Goal: Task Accomplishment & Management: Manage account settings

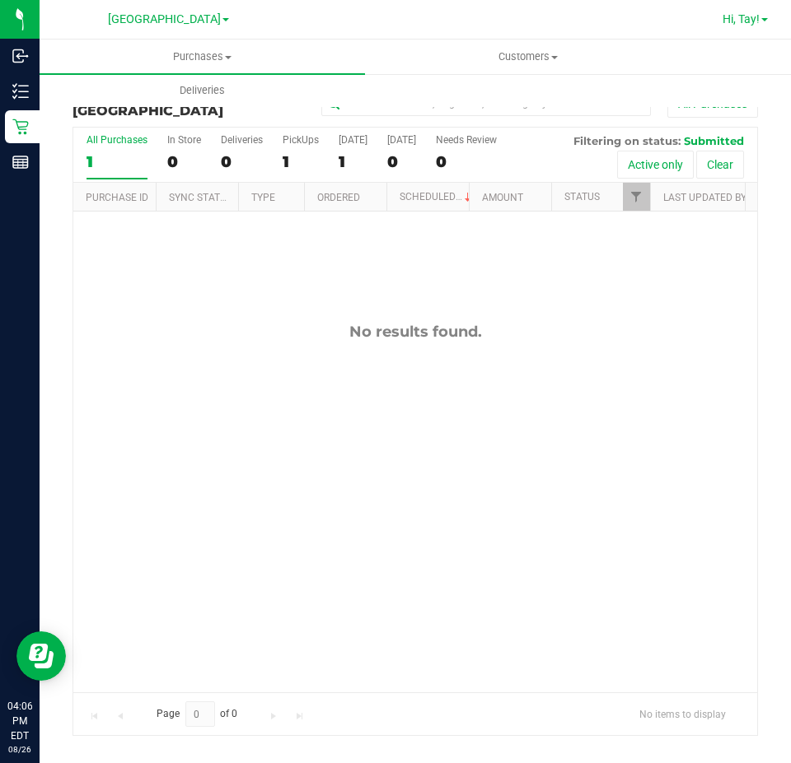
click at [743, 11] on link "Hi, Tay!" at bounding box center [745, 19] width 58 height 17
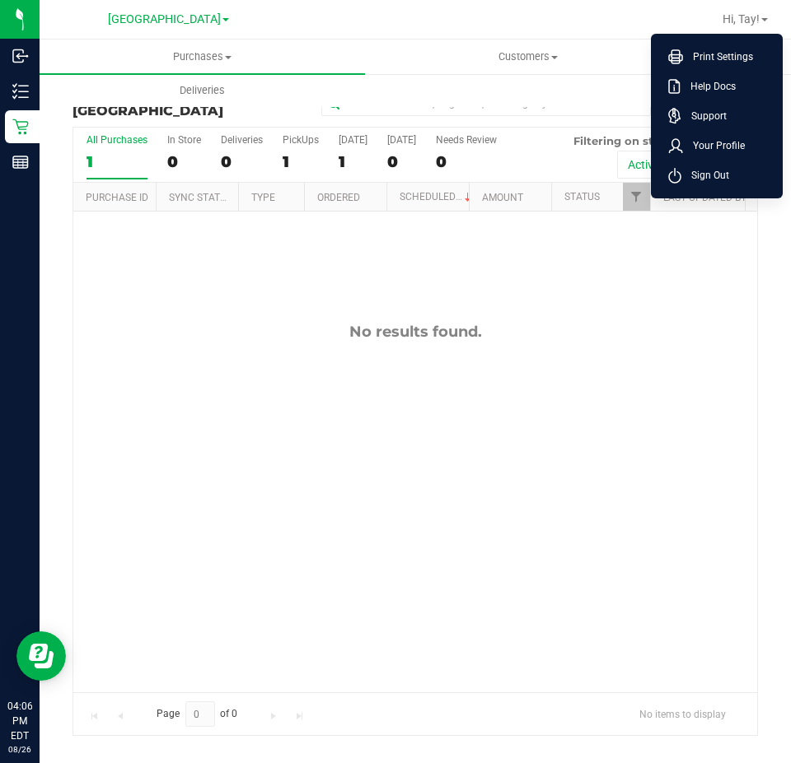
click at [705, 184] on li "Sign Out" at bounding box center [717, 176] width 124 height 30
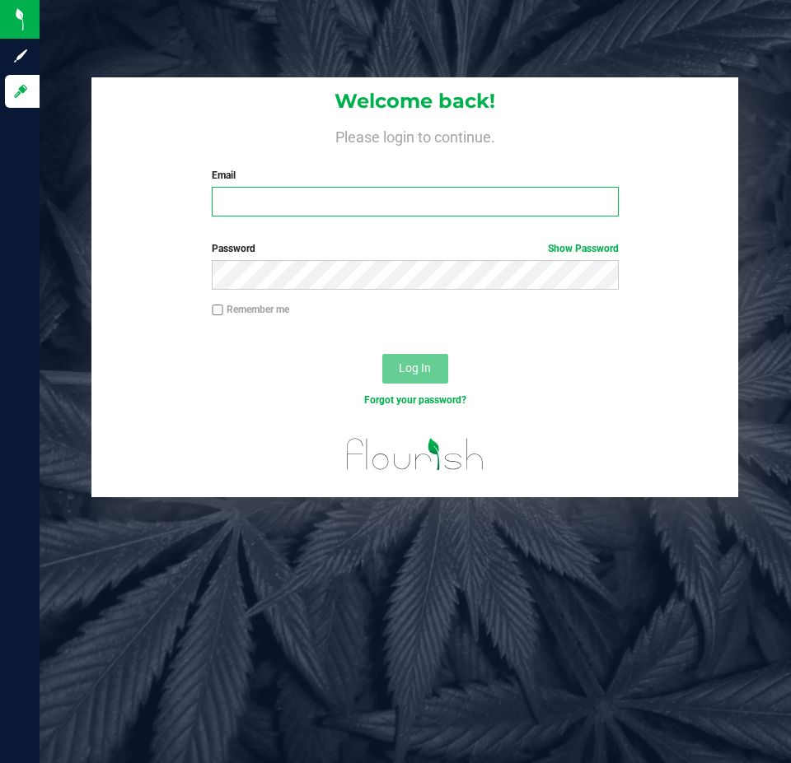
click at [260, 205] on input "Email" at bounding box center [415, 202] width 406 height 30
type input "[EMAIL_ADDRESS][DOMAIN_NAME]"
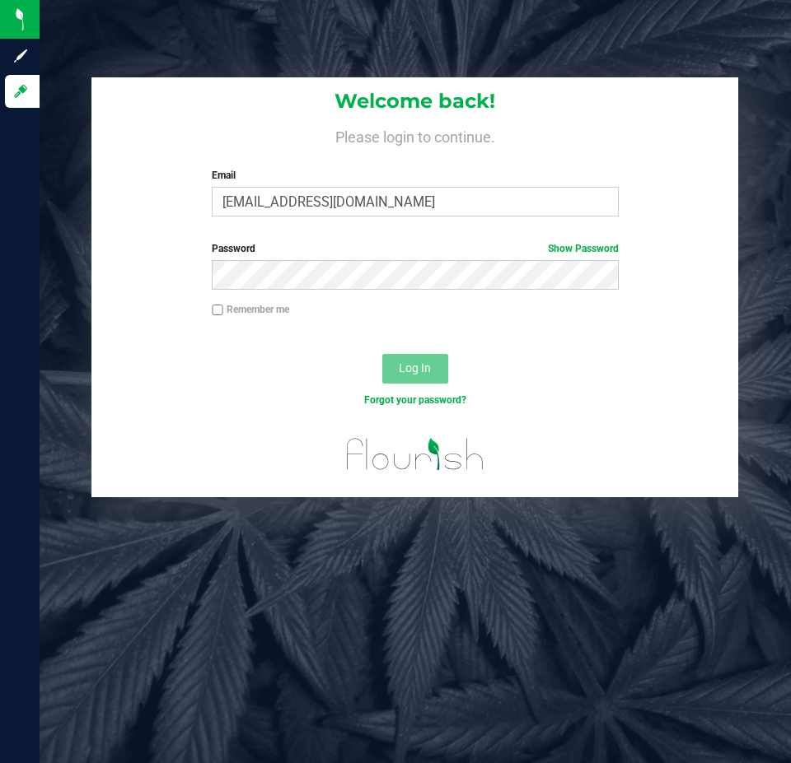
click at [336, 245] on label "Password Show Password" at bounding box center [415, 248] width 406 height 15
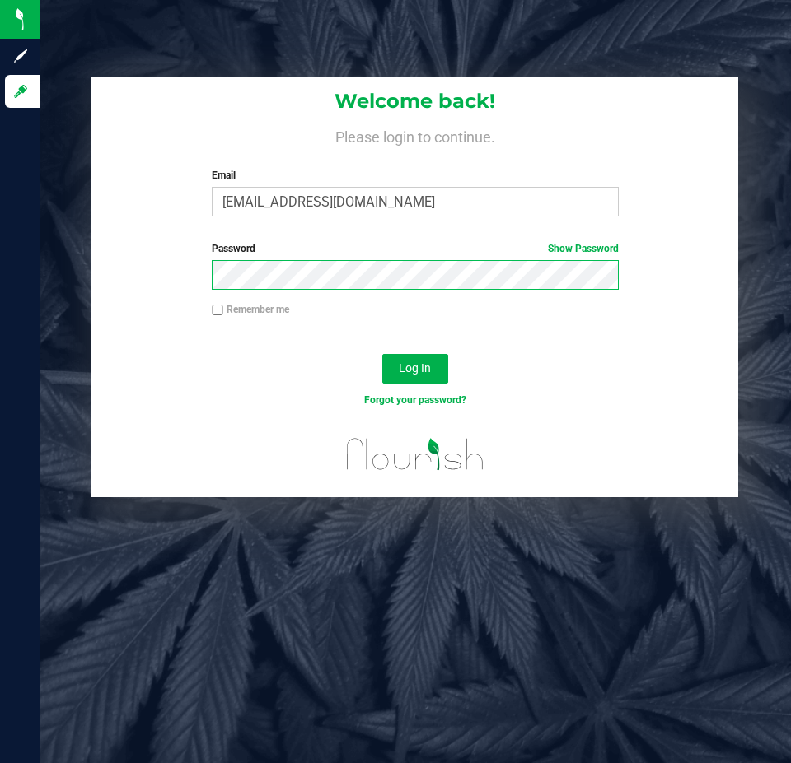
click at [382, 354] on button "Log In" at bounding box center [415, 369] width 66 height 30
